Goal: Book appointment/travel/reservation

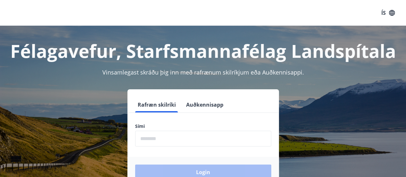
click at [156, 137] on input "phone" at bounding box center [203, 139] width 136 height 16
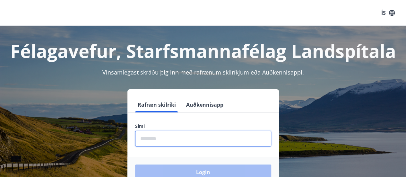
type input "********"
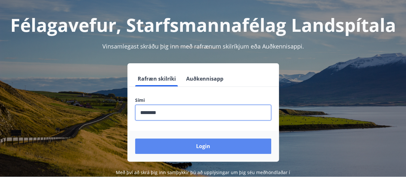
scroll to position [26, 0]
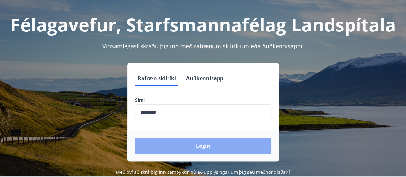
click at [229, 142] on button "Login" at bounding box center [203, 145] width 136 height 15
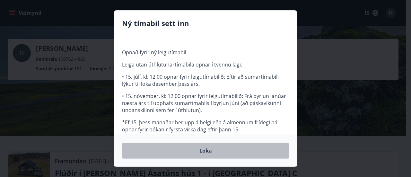
click at [213, 151] on button "Loka" at bounding box center [205, 151] width 167 height 16
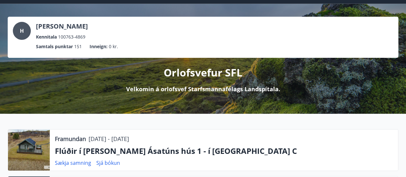
scroll to position [44, 0]
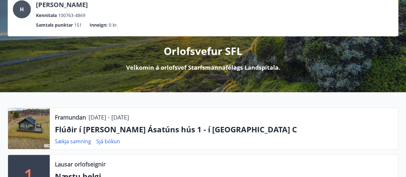
click at [31, 123] on div at bounding box center [29, 128] width 42 height 41
click at [39, 121] on div at bounding box center [29, 128] width 42 height 41
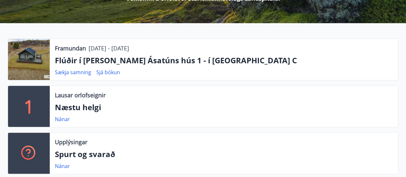
scroll to position [113, 0]
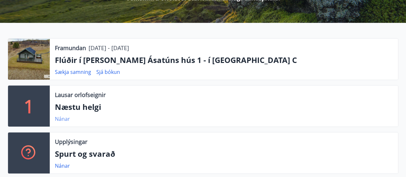
click at [63, 116] on link "Nánar" at bounding box center [62, 118] width 15 height 7
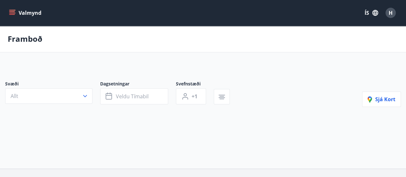
type input "*"
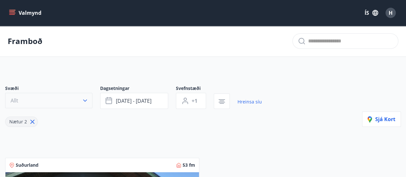
click at [86, 101] on icon "button" at bounding box center [85, 100] width 6 height 6
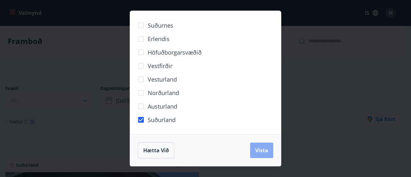
click at [263, 148] on span "Vista" at bounding box center [261, 150] width 13 height 7
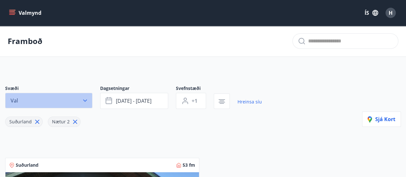
click at [86, 101] on icon "button" at bounding box center [85, 100] width 6 height 6
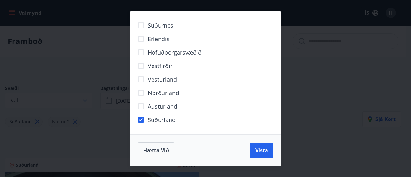
click at [342, 14] on div "Suðurnes Erlendis Höfuðborgarsvæðið [GEOGRAPHIC_DATA] [GEOGRAPHIC_DATA] [GEOGRA…" at bounding box center [205, 88] width 411 height 177
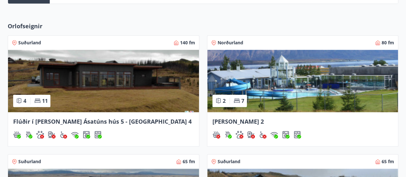
scroll to position [283, 0]
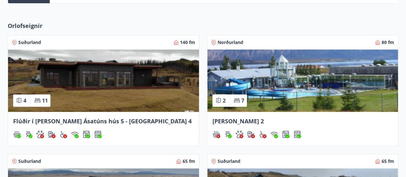
click at [121, 74] on img at bounding box center [103, 80] width 191 height 62
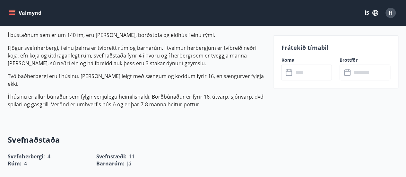
scroll to position [163, 0]
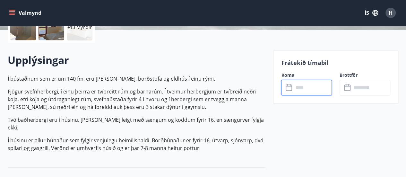
click at [296, 85] on input "text" at bounding box center [312, 88] width 39 height 16
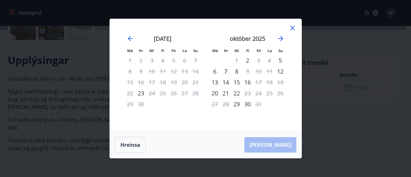
click at [293, 27] on icon at bounding box center [292, 28] width 4 height 4
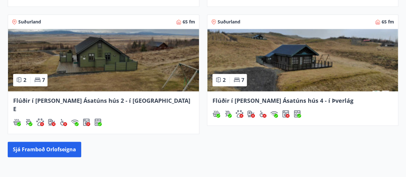
scroll to position [424, 0]
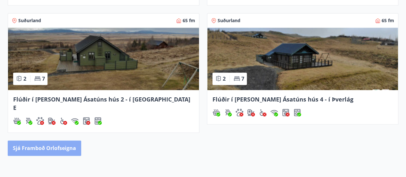
click at [74, 140] on button "Sjá framboð orlofseigna" at bounding box center [45, 147] width 74 height 15
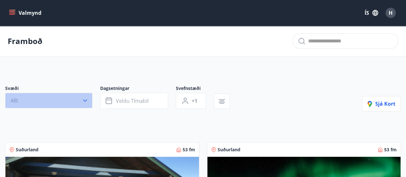
click at [88, 100] on icon "button" at bounding box center [85, 100] width 6 height 6
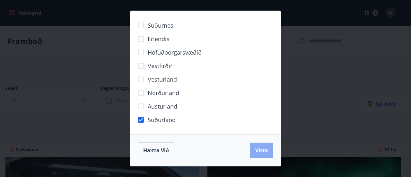
click at [265, 150] on span "Vista" at bounding box center [261, 150] width 13 height 7
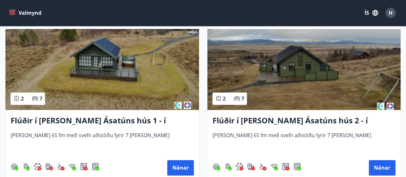
scroll to position [322, 0]
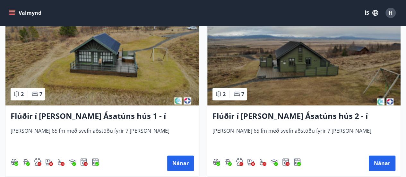
click at [95, 60] on img at bounding box center [102, 64] width 194 height 81
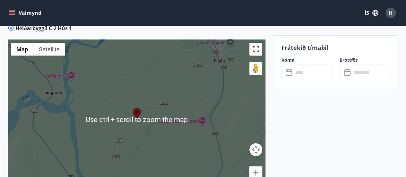
scroll to position [1049, 0]
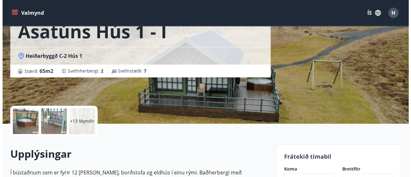
scroll to position [71, 0]
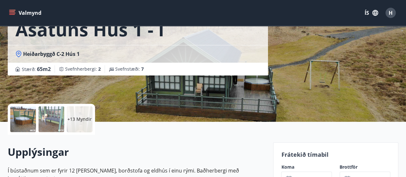
click at [29, 114] on div at bounding box center [23, 119] width 26 height 26
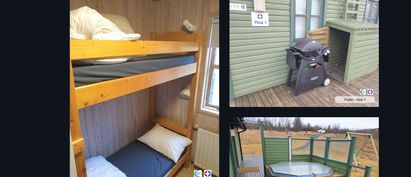
scroll to position [0, 0]
